Goal: Information Seeking & Learning: Learn about a topic

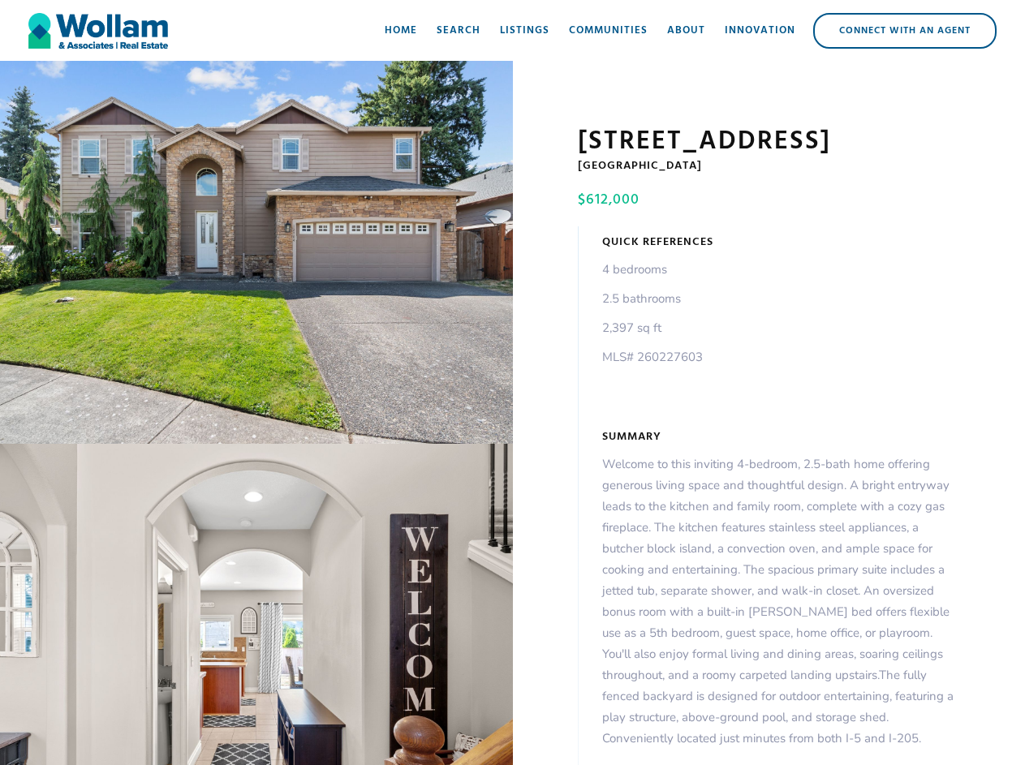
click at [256, 256] on div "open lightbox" at bounding box center [256, 252] width 513 height 383
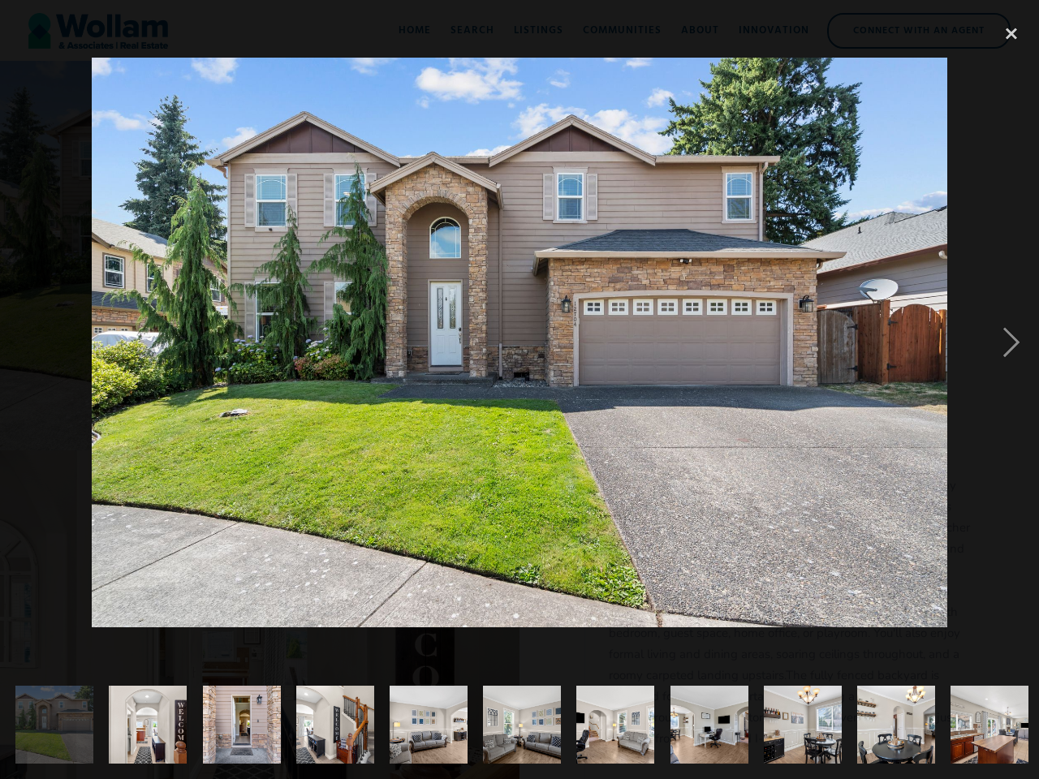
click at [256, 608] on img at bounding box center [519, 343] width 855 height 570
